Goal: Information Seeking & Learning: Learn about a topic

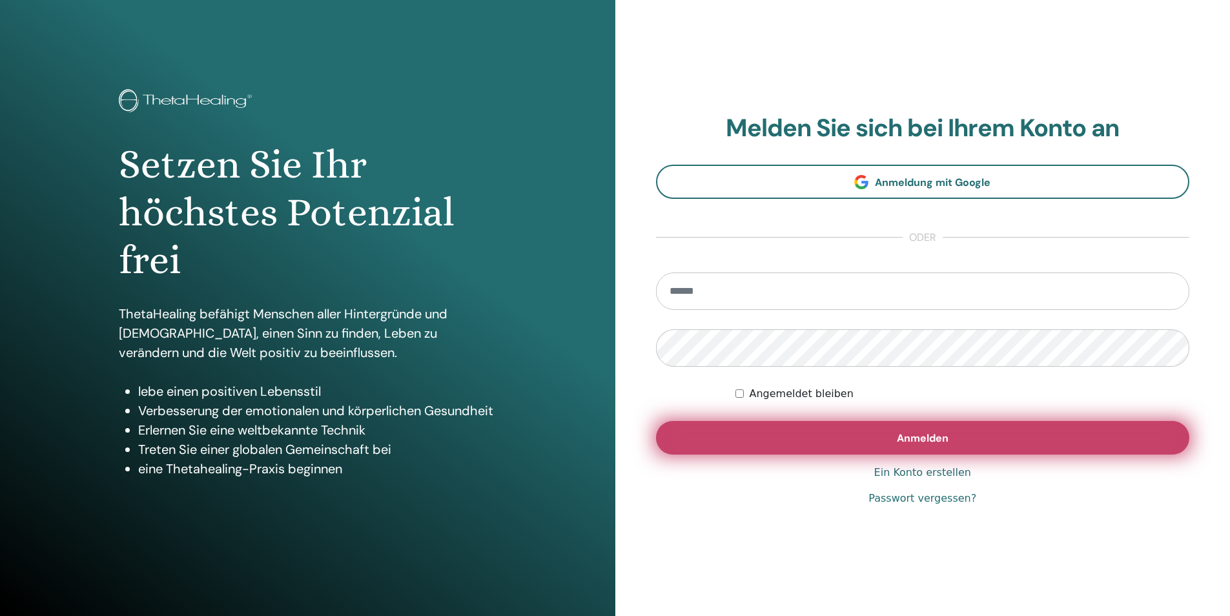
type input "**********"
click at [825, 451] on button "Anmelden" at bounding box center [923, 438] width 534 height 34
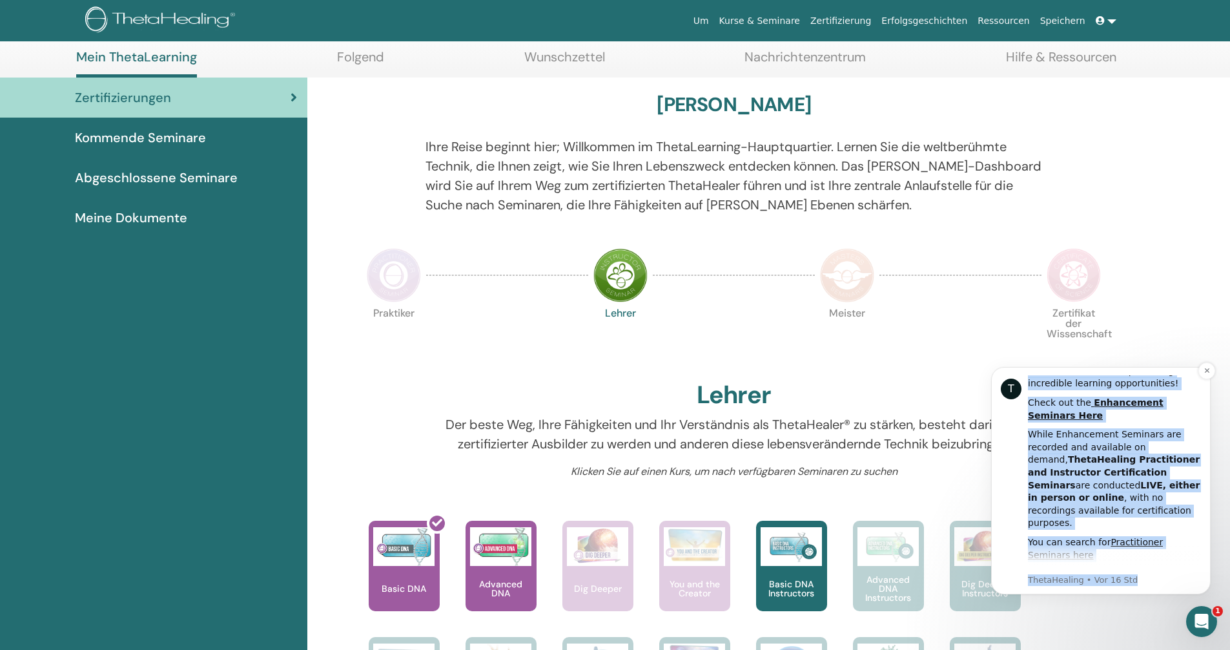
scroll to position [607, 0]
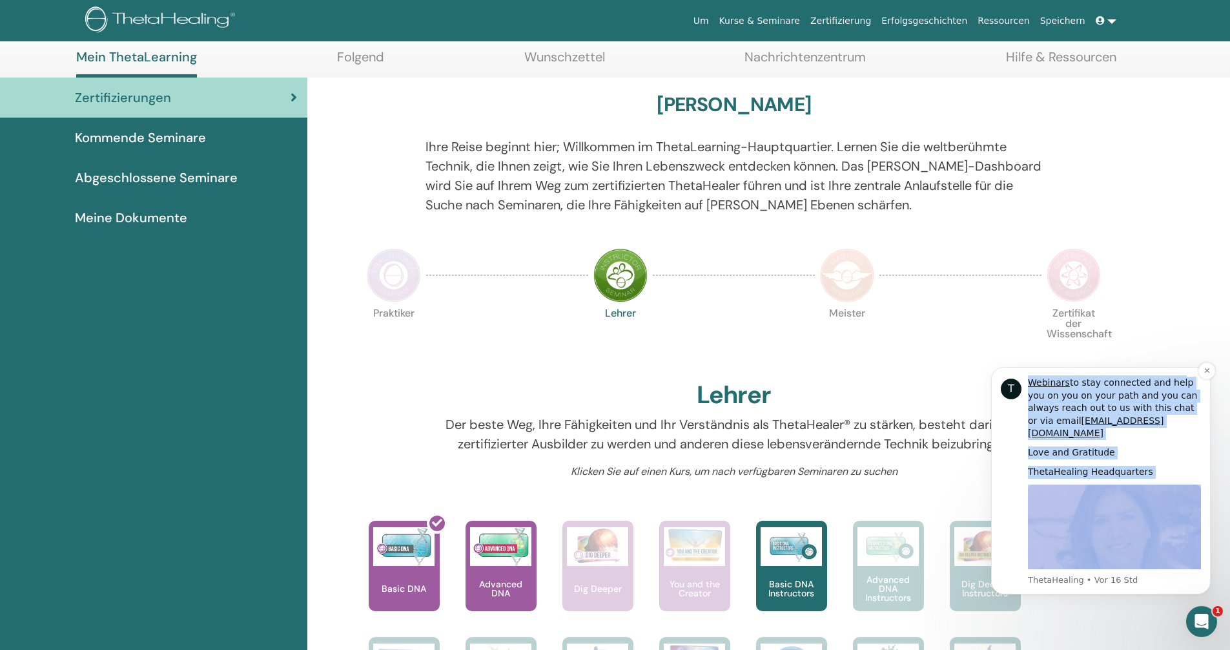
drag, startPoint x: 1025, startPoint y: 378, endPoint x: 1178, endPoint y: 480, distance: 184.3
click at [1178, 480] on div "T Hi Raphael, As a ThetaHealing Practitioner and Instructor, continuous growth …" at bounding box center [1101, 480] width 200 height 211
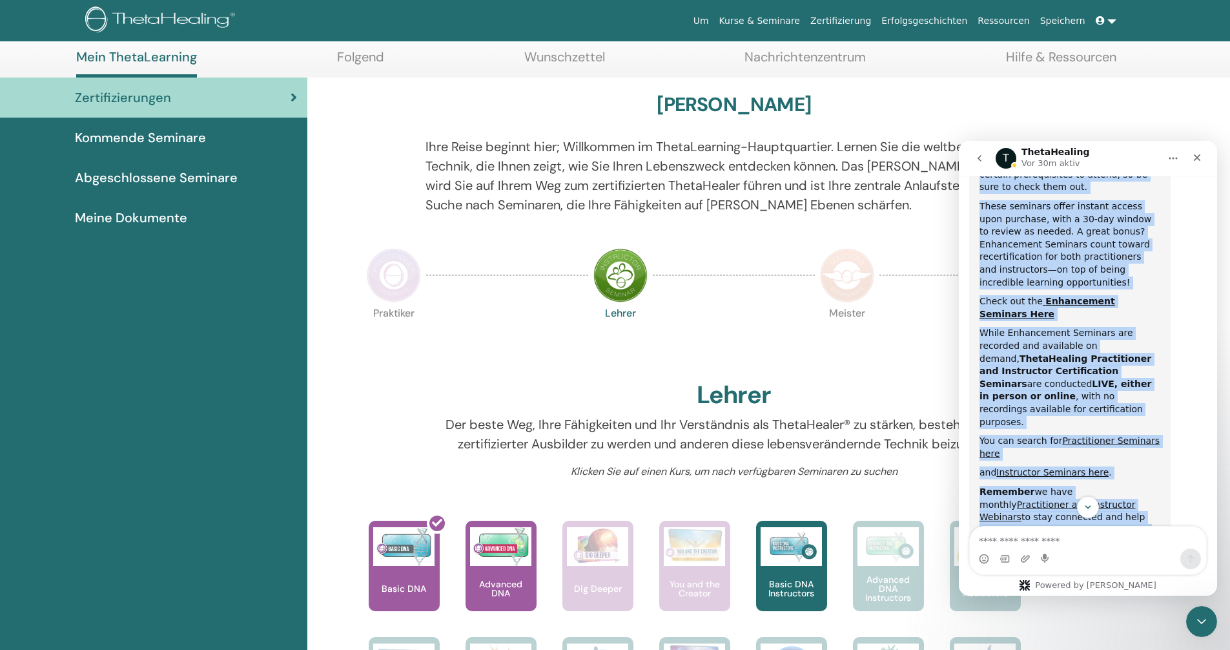
scroll to position [614, 0]
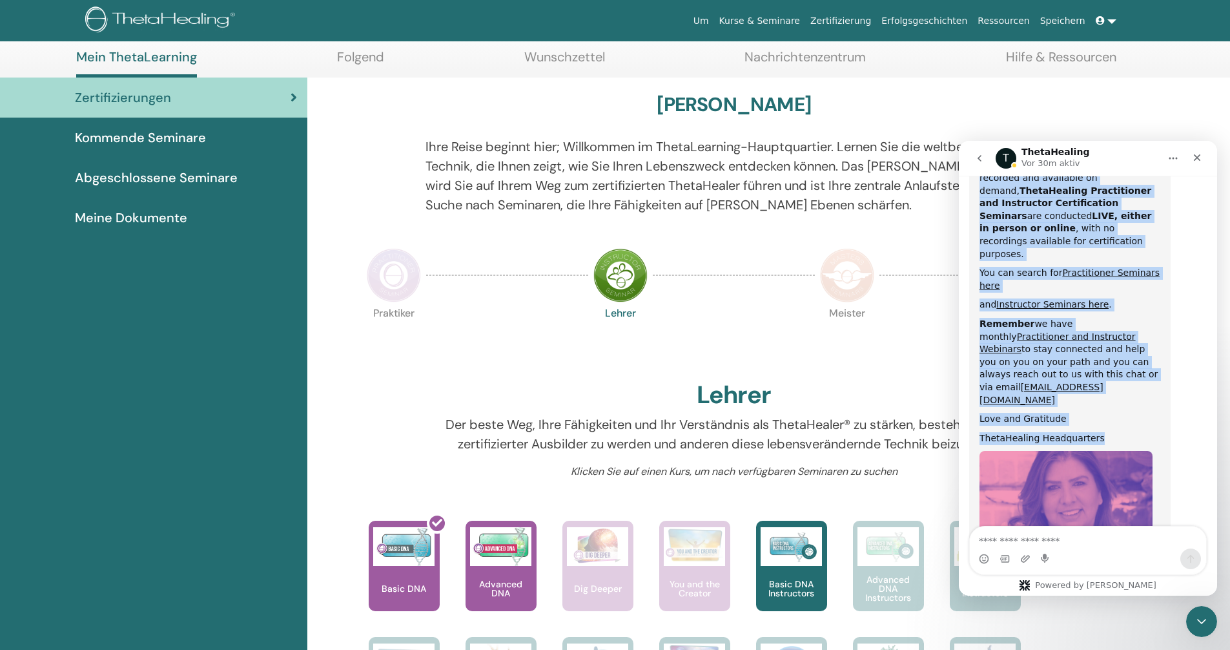
drag, startPoint x: 981, startPoint y: 350, endPoint x: 1116, endPoint y: 296, distance: 145.8
click at [1116, 296] on div "Hi Raphael, As a ThetaHealing Practitioner and Instructor, continuous growth co…" at bounding box center [1070, 179] width 181 height 889
copy div "Hi Raphael, As a ThetaHealing Practitioner and Instructor, continuous growth co…"
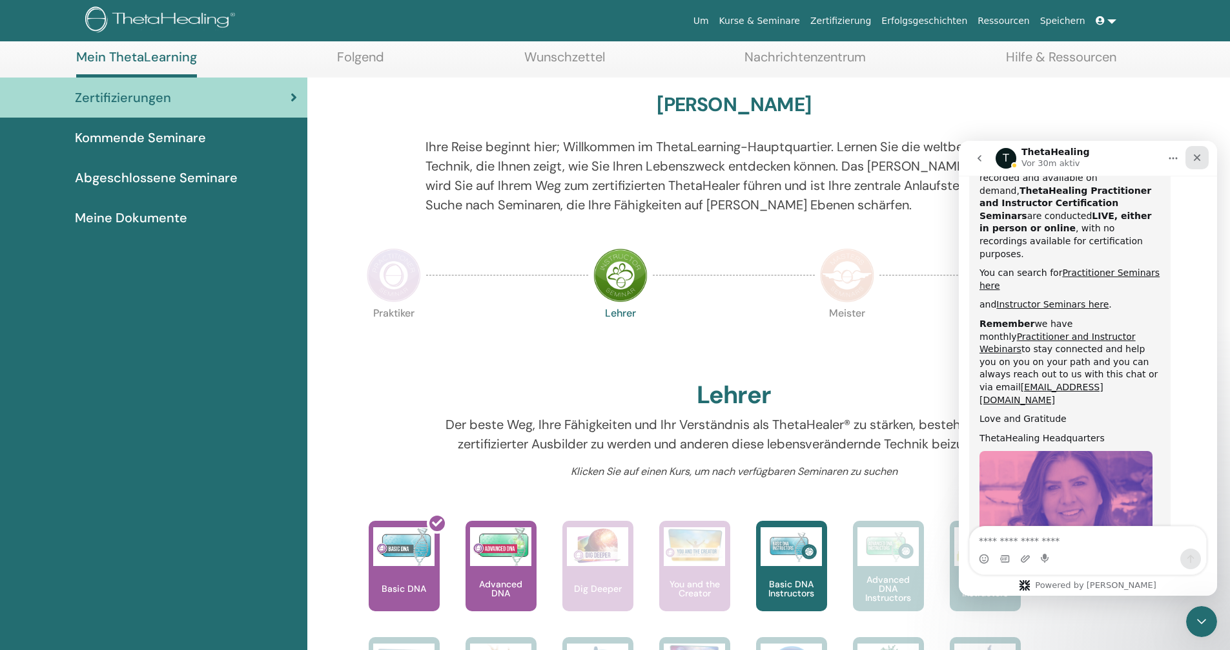
click at [1205, 159] on div "Schließen" at bounding box center [1197, 157] width 23 height 23
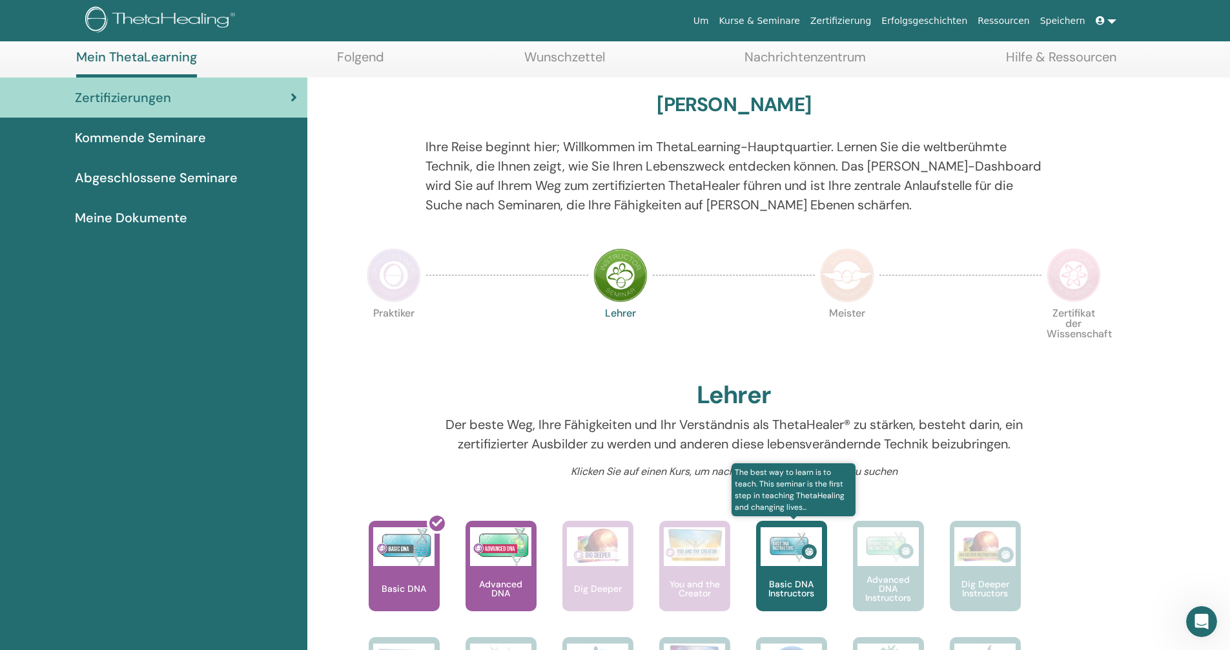
click at [790, 577] on div "Basic DNA Instructors" at bounding box center [791, 565] width 71 height 90
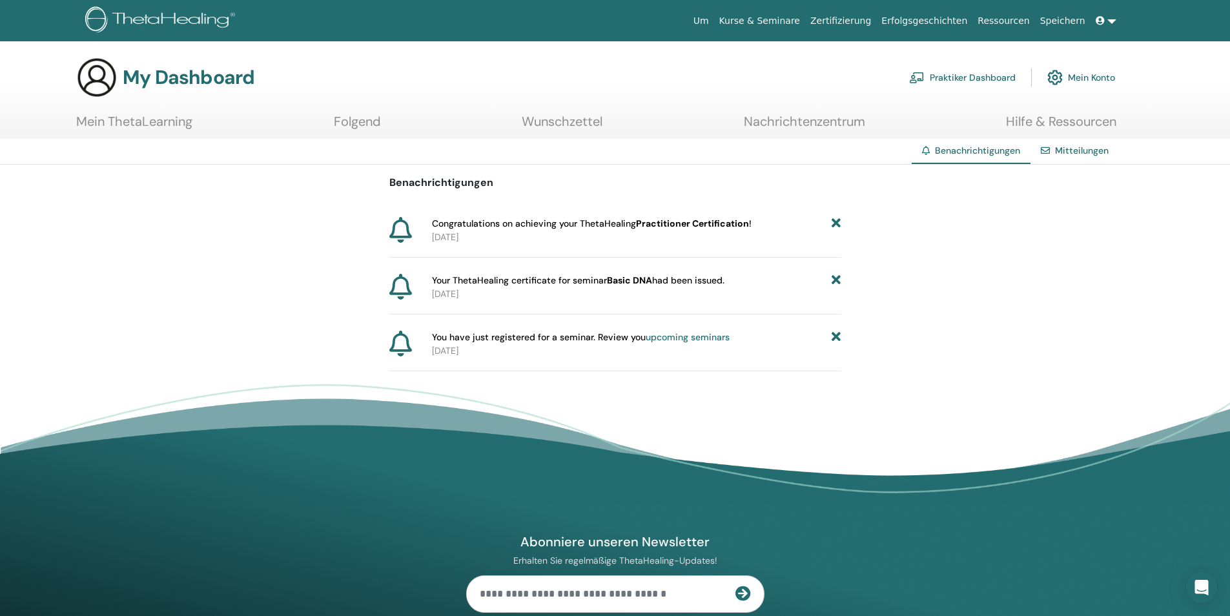
click at [556, 232] on p "2025-08-27" at bounding box center [636, 238] width 409 height 14
click at [528, 125] on link "Wunschzettel" at bounding box center [562, 126] width 81 height 25
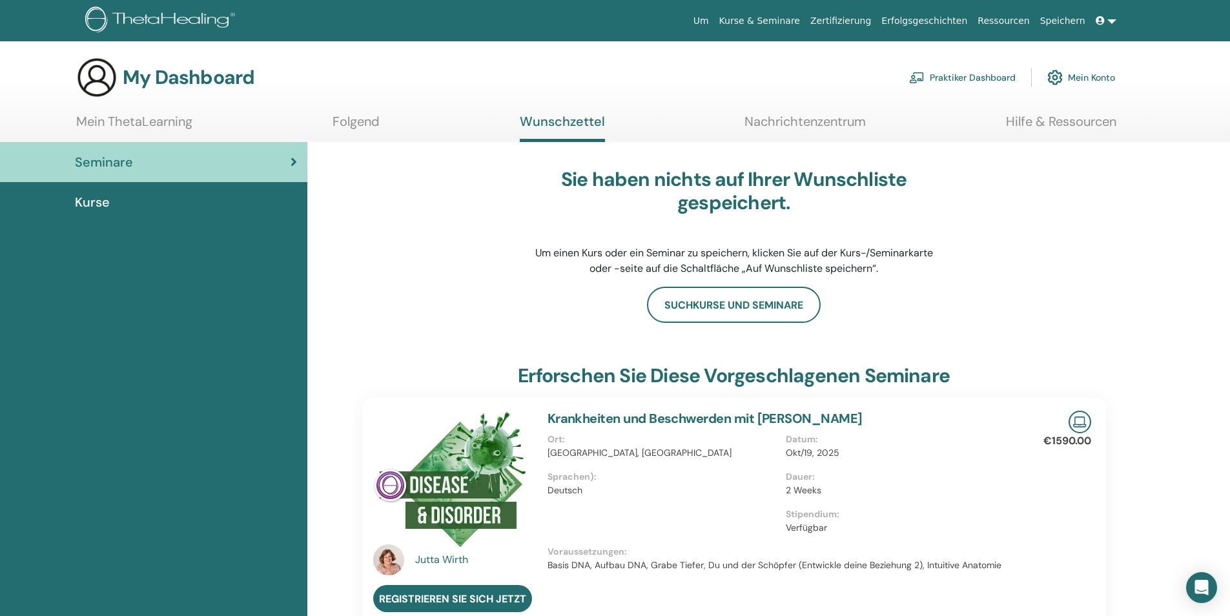
click at [101, 196] on span "Kurse" at bounding box center [92, 201] width 35 height 19
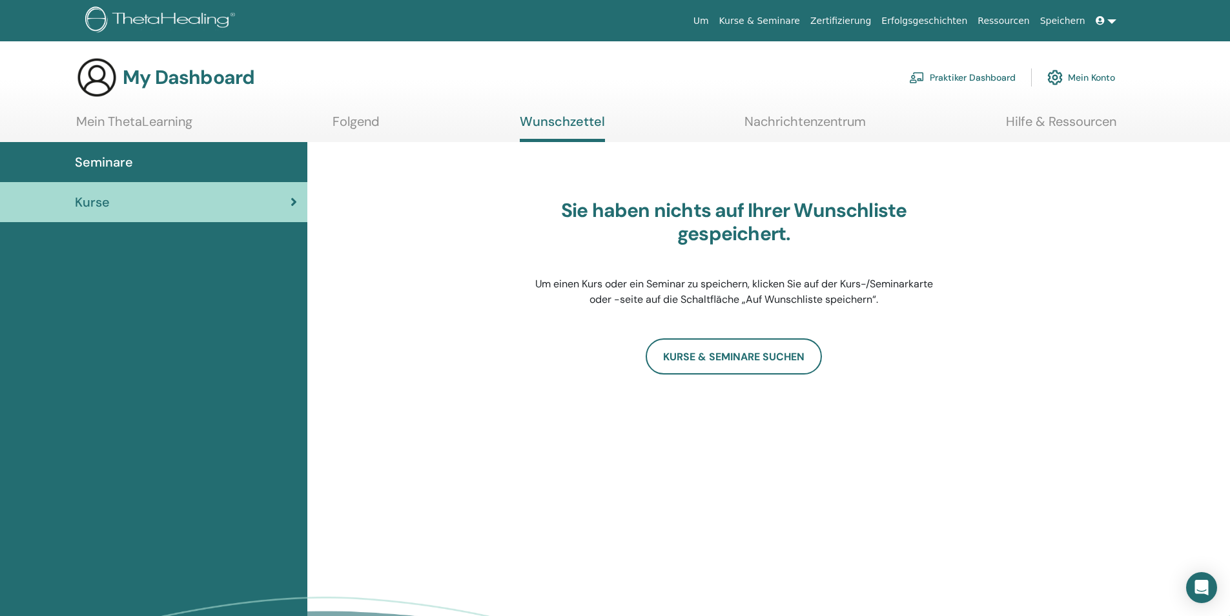
click at [141, 125] on link "Mein ThetaLearning" at bounding box center [134, 126] width 116 height 25
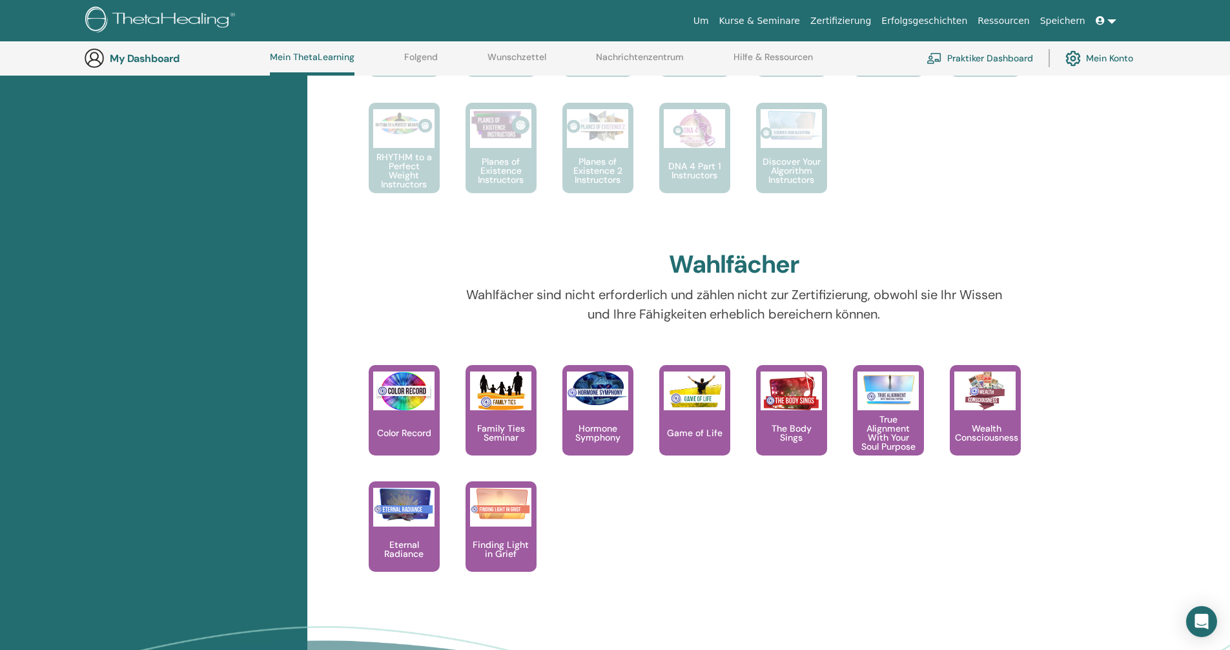
scroll to position [874, 0]
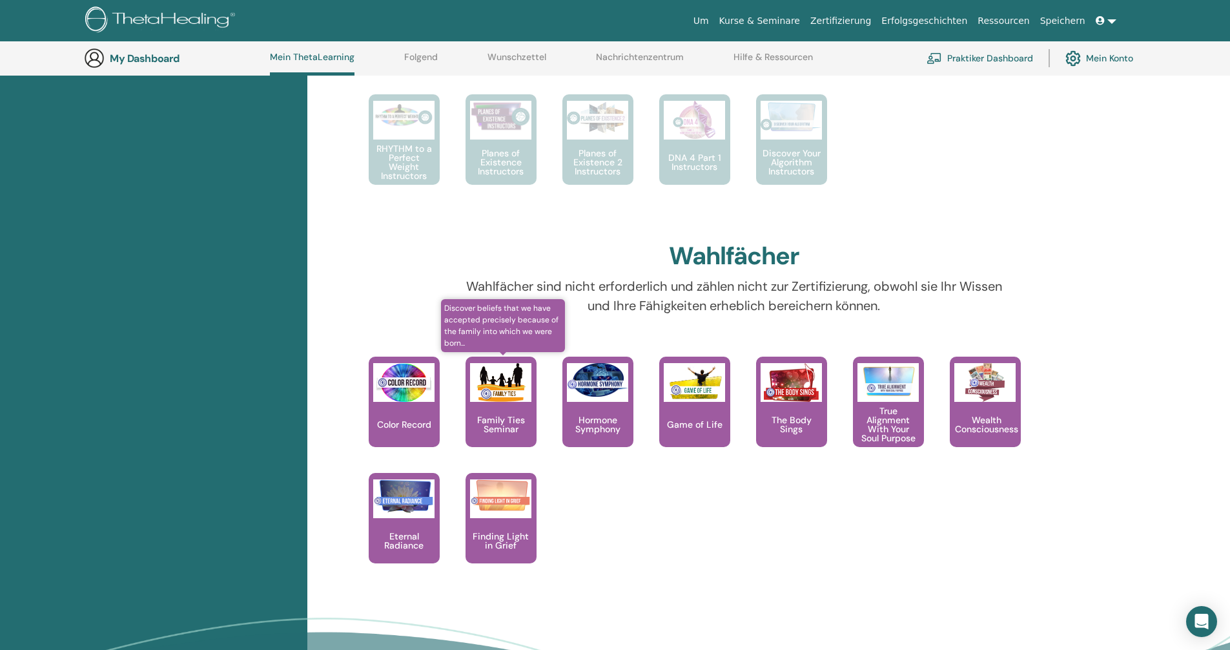
click at [522, 405] on div "Family Ties Seminar" at bounding box center [501, 401] width 71 height 90
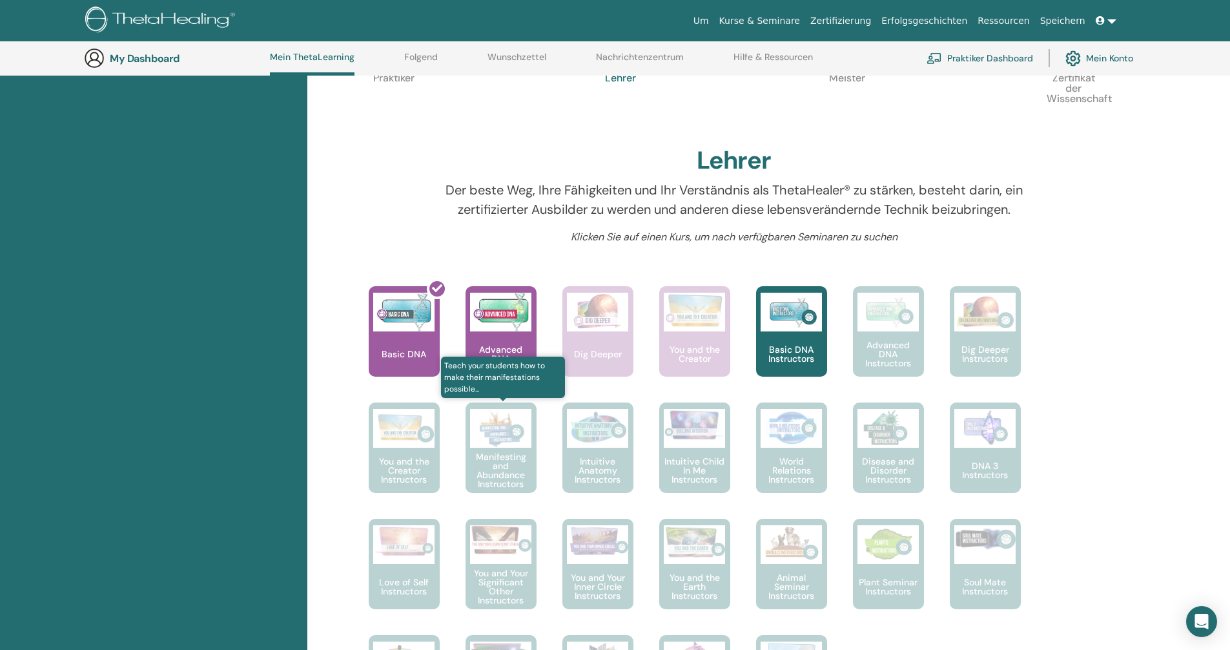
scroll to position [163, 0]
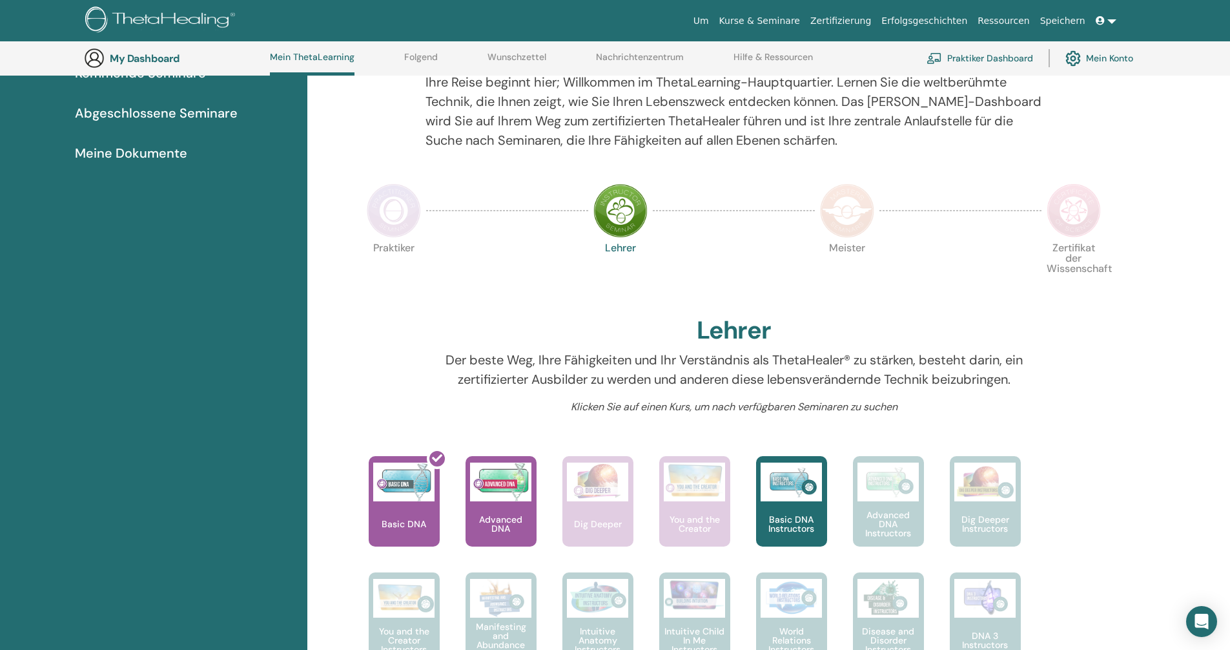
click at [850, 213] on img at bounding box center [847, 210] width 54 height 54
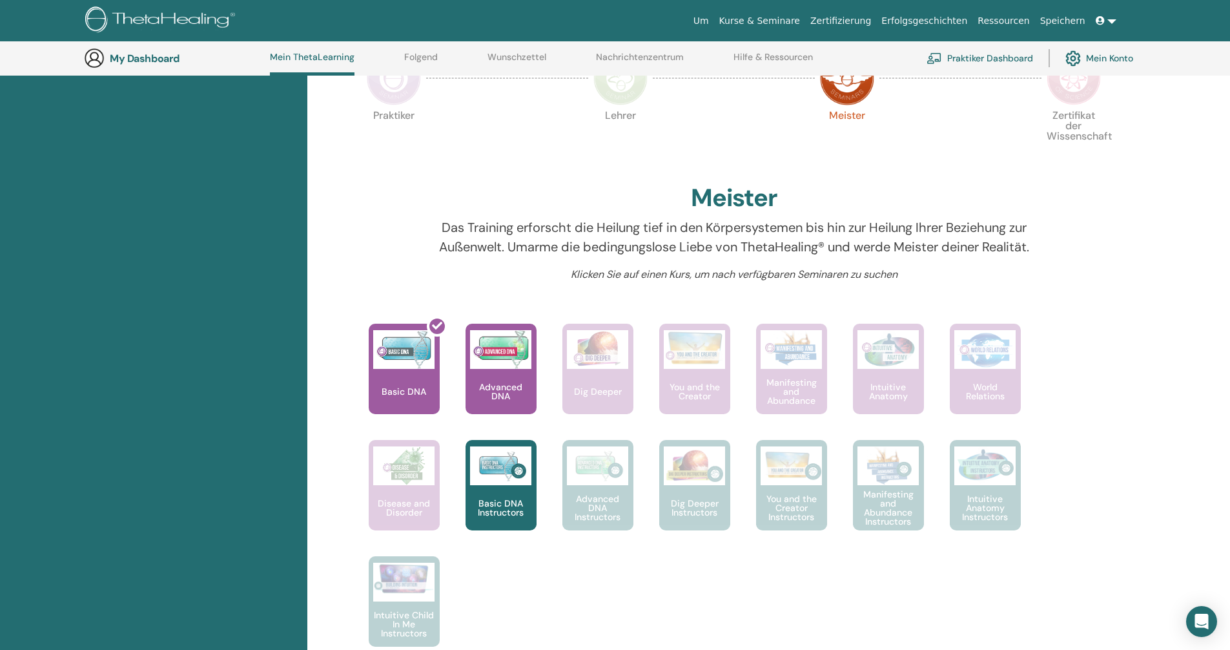
scroll to position [293, 0]
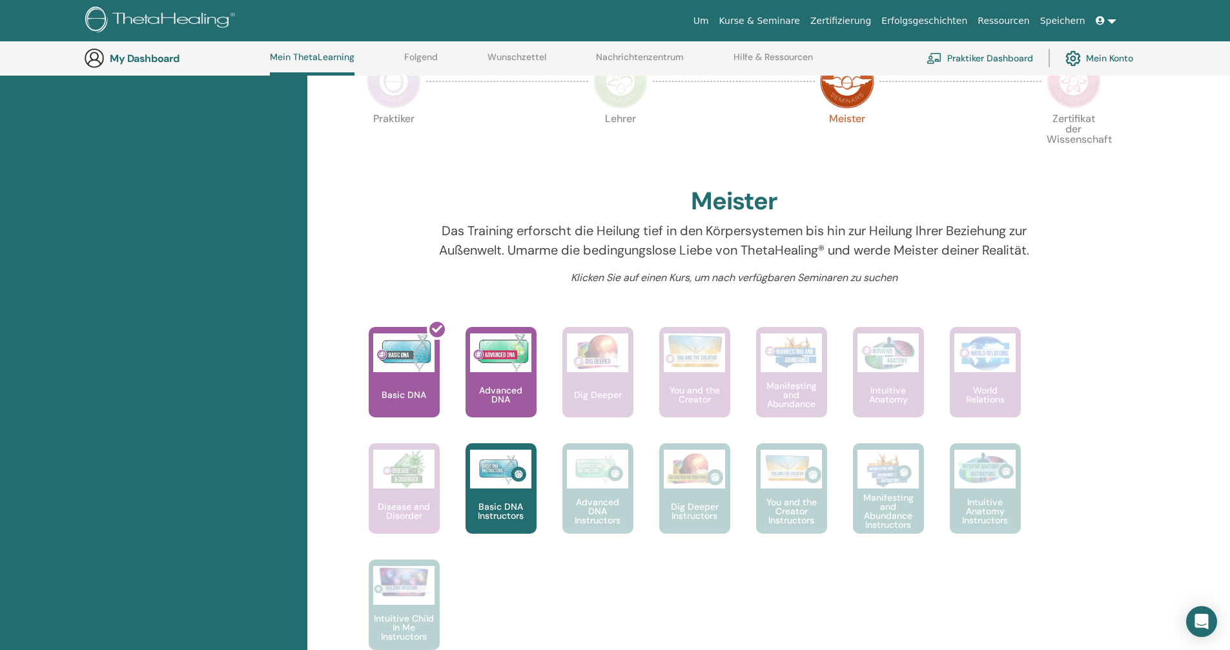
click at [626, 97] on img at bounding box center [620, 81] width 54 height 54
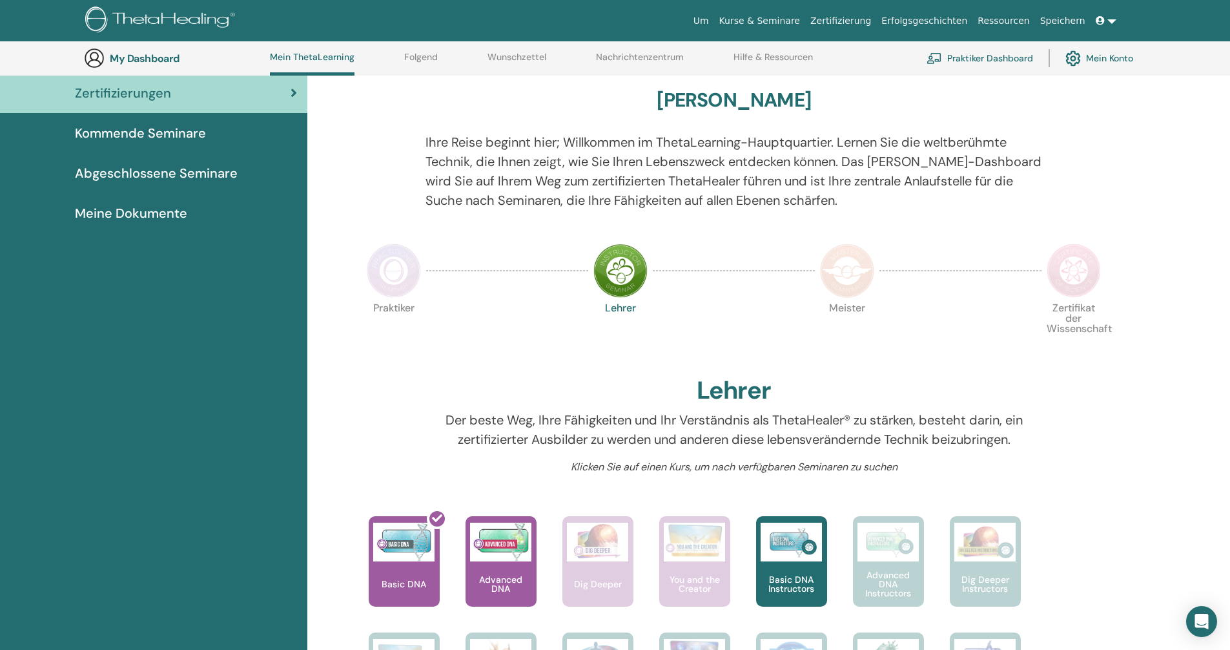
scroll to position [99, 0]
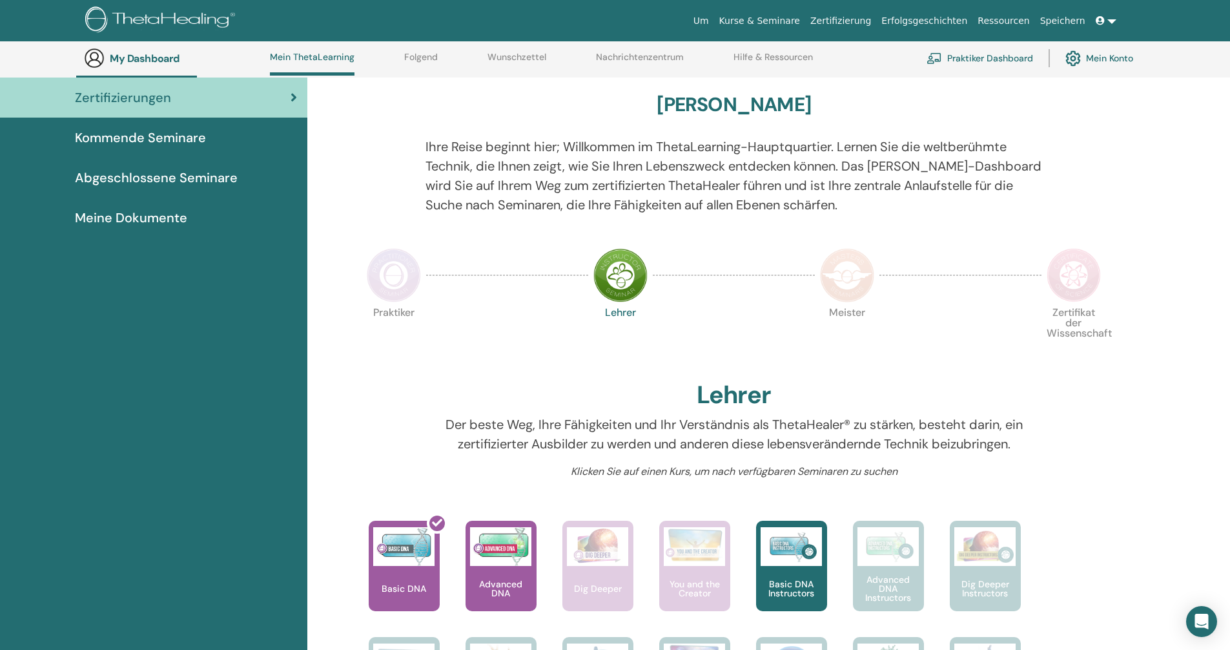
click at [867, 271] on img at bounding box center [847, 275] width 54 height 54
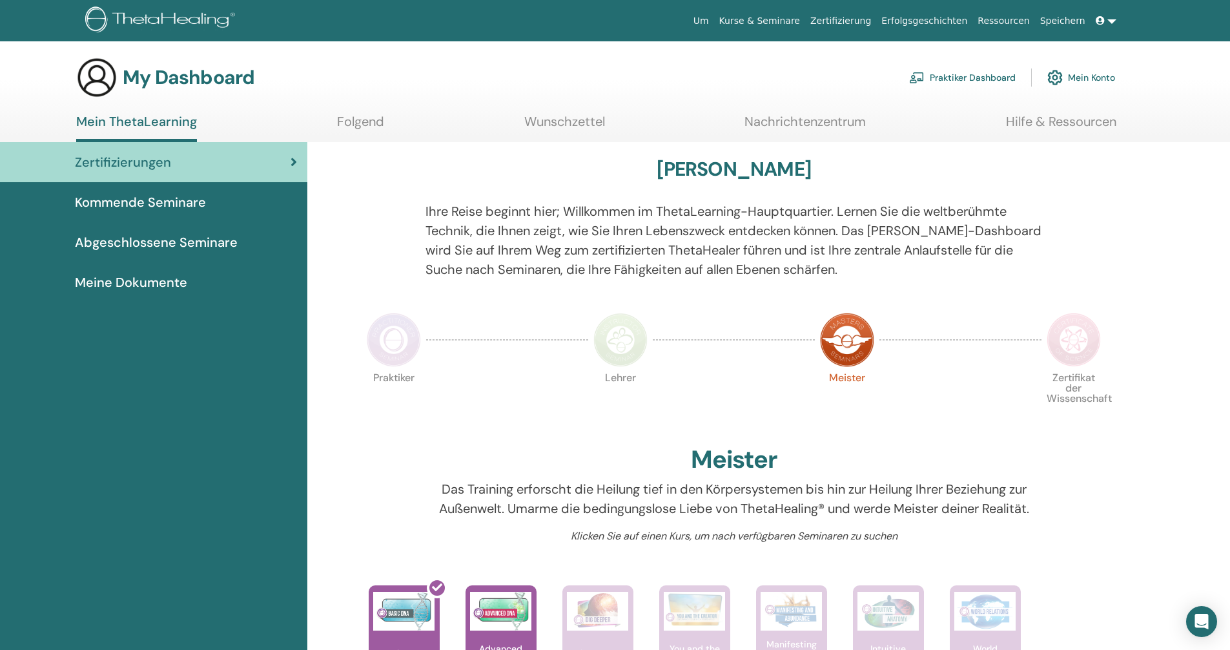
click at [1052, 345] on img at bounding box center [1074, 340] width 54 height 54
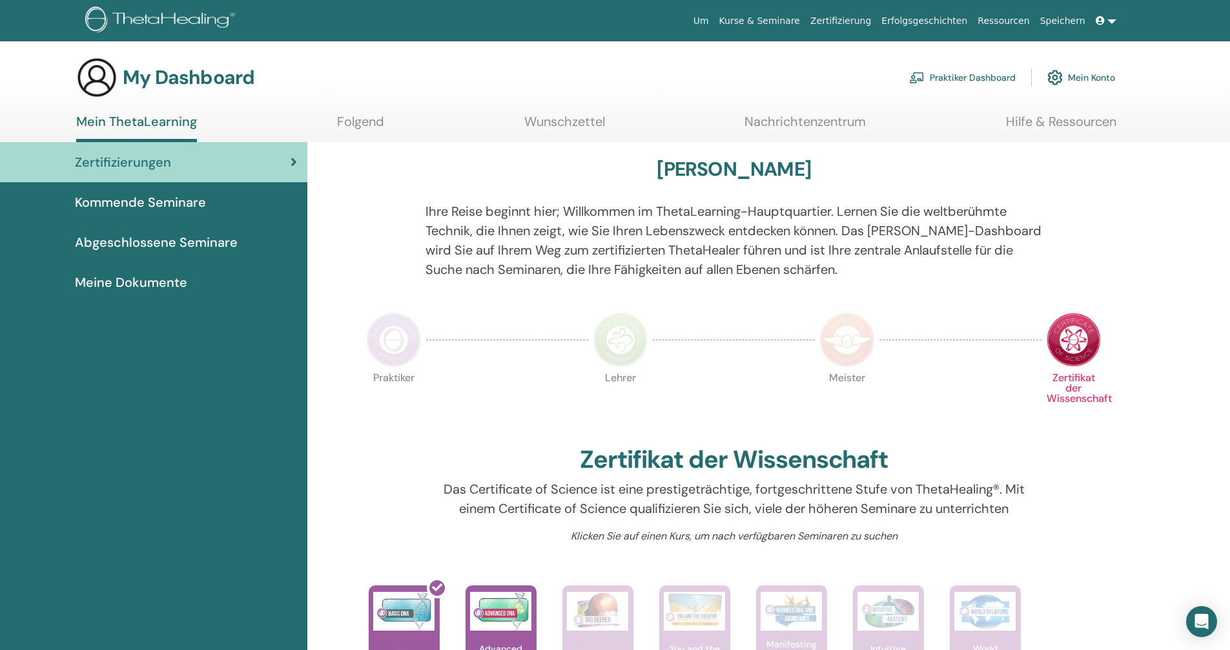
click at [393, 335] on img at bounding box center [394, 340] width 54 height 54
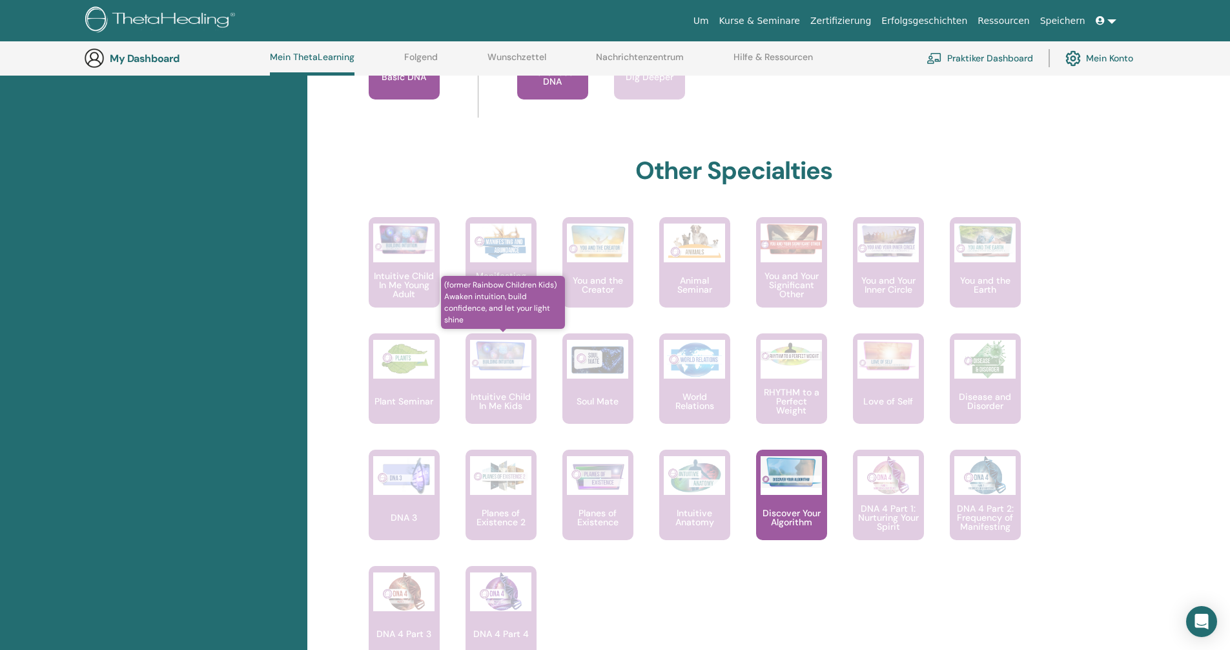
scroll to position [615, 0]
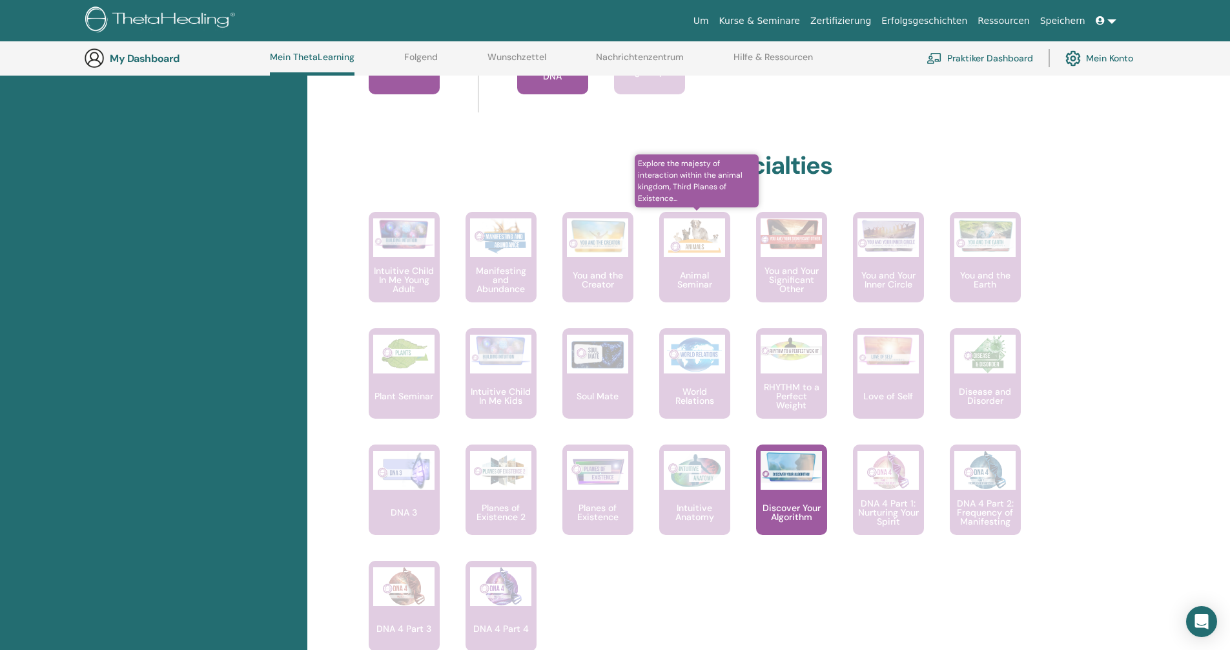
click at [697, 271] on p "Animal Seminar" at bounding box center [694, 280] width 71 height 18
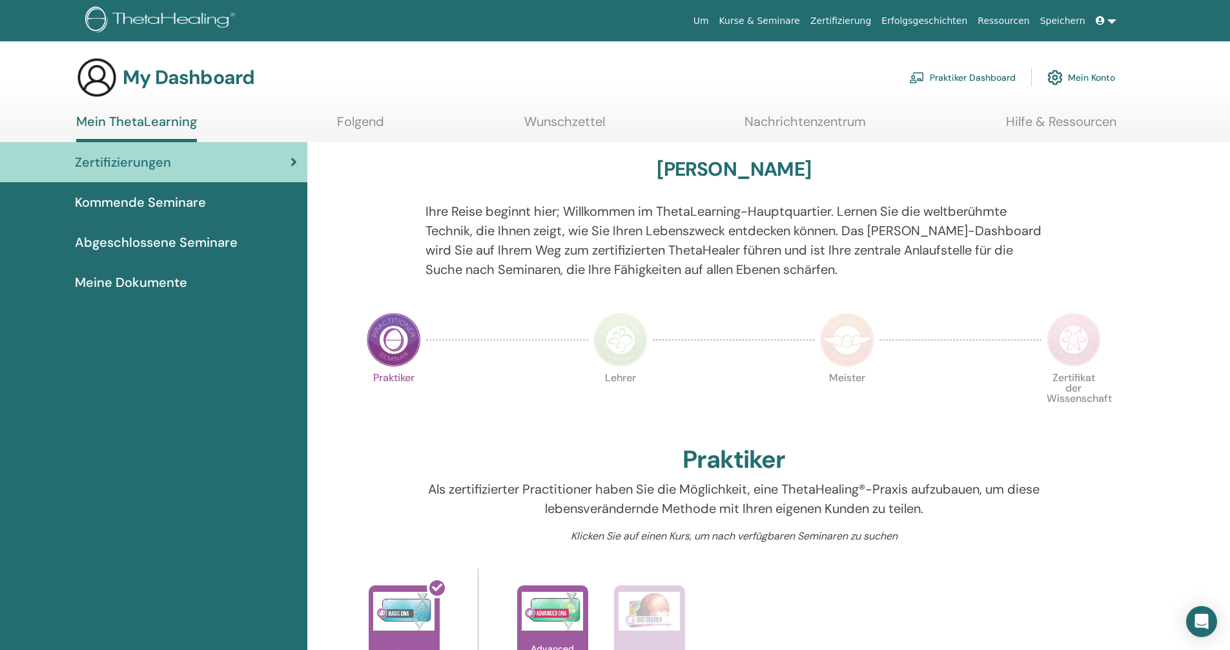
click at [168, 196] on span "Kommende Seminare" at bounding box center [140, 201] width 131 height 19
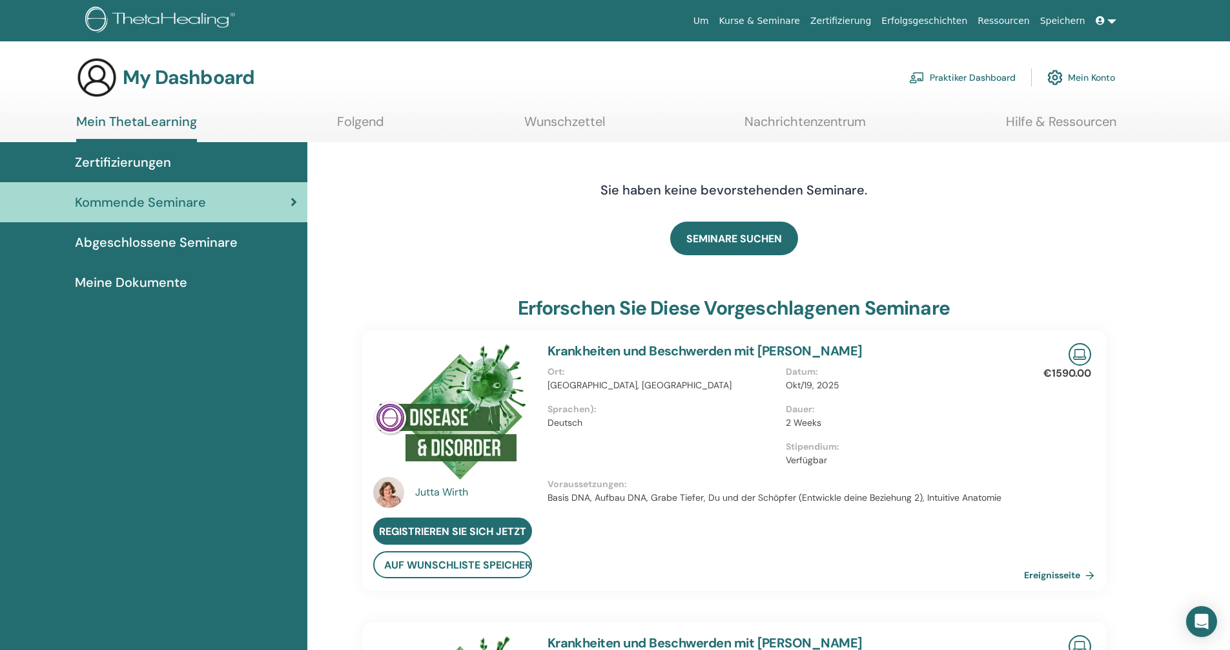
click at [157, 242] on span "Abgeschlossene Seminare" at bounding box center [156, 241] width 163 height 19
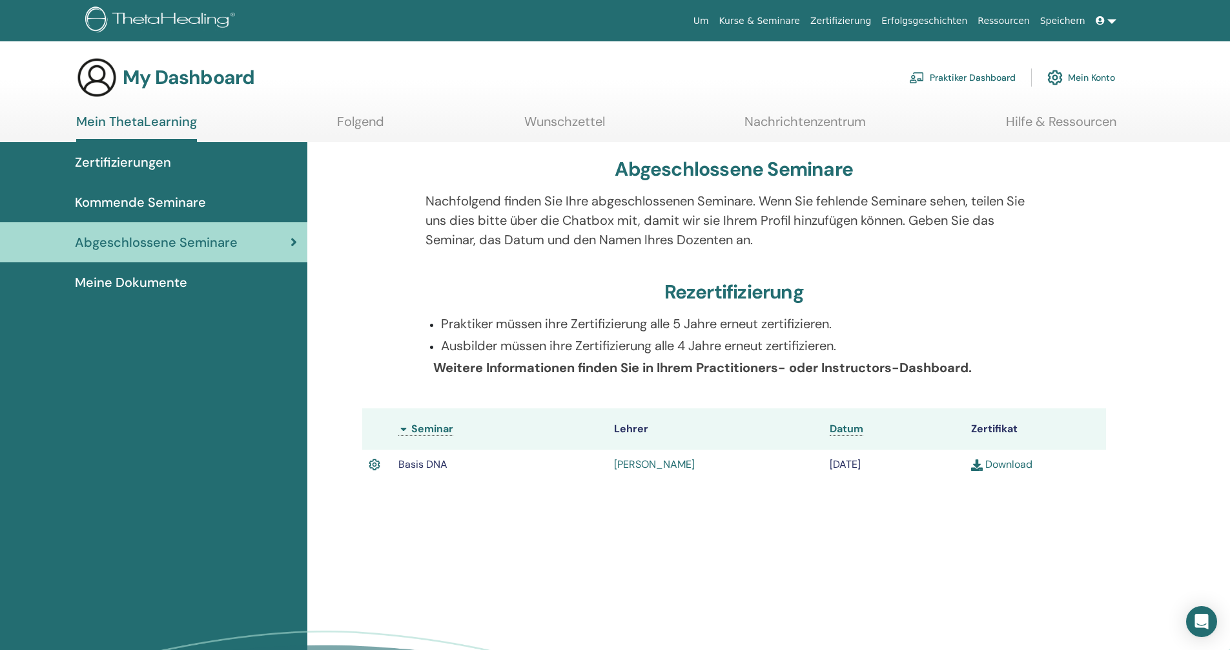
click at [162, 285] on span "Meine Dokumente" at bounding box center [131, 282] width 112 height 19
